Goal: Information Seeking & Learning: Learn about a topic

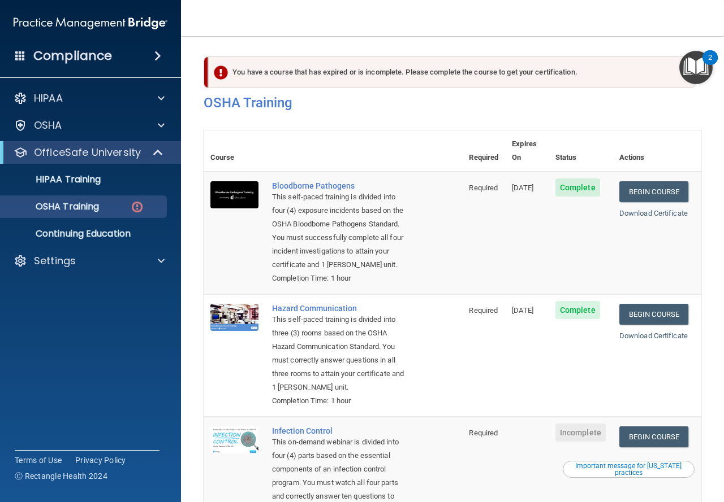
scroll to position [261, 0]
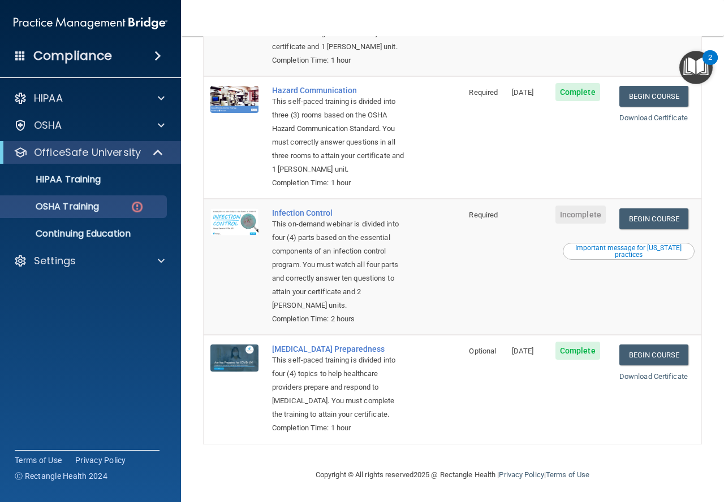
scroll to position [261, 0]
click at [659, 209] on link "Begin Course" at bounding box center [653, 219] width 69 height 21
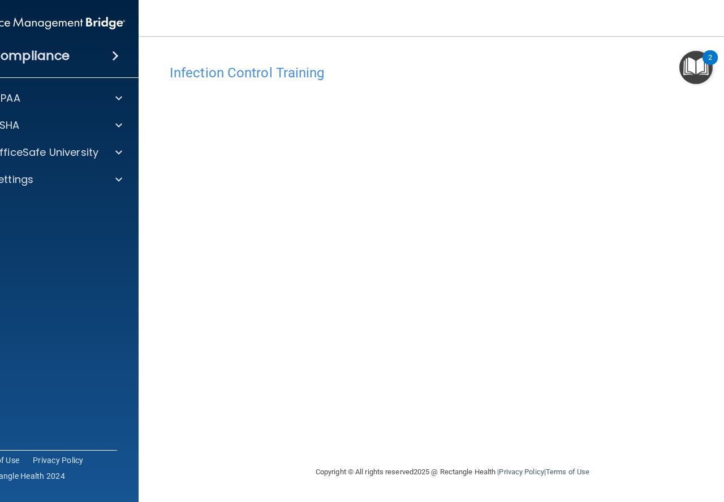
click at [398, 460] on div "Copyright © All rights reserved 2025 @ Rectangle Health | Privacy Policy | Term…" at bounding box center [452, 472] width 413 height 36
